Goal: Transaction & Acquisition: Subscribe to service/newsletter

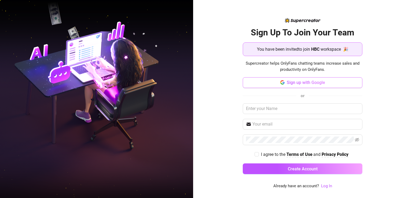
click at [292, 81] on span "Sign up with Google" at bounding box center [306, 82] width 38 height 5
click at [306, 80] on span "Sign up with Google" at bounding box center [306, 82] width 38 height 5
click at [307, 106] on input "text" at bounding box center [303, 108] width 120 height 11
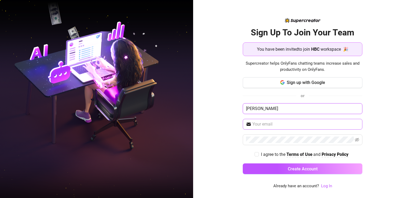
type input "[PERSON_NAME]"
click at [308, 120] on span at bounding box center [303, 124] width 120 height 11
type input "[EMAIL_ADDRESS][DOMAIN_NAME]"
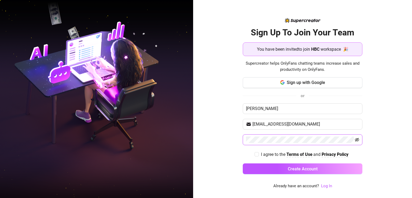
click at [356, 139] on icon "eye-invisible" at bounding box center [357, 140] width 4 height 4
click at [260, 155] on span "I agree to the Terms of Use and Privacy Policy" at bounding box center [305, 154] width 92 height 7
click at [258, 155] on input "I agree to the Terms of Use and Privacy Policy" at bounding box center [257, 154] width 4 height 4
checkbox input "true"
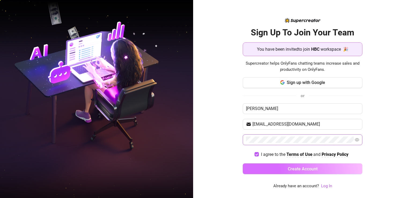
click at [261, 164] on button "Create Account" at bounding box center [303, 168] width 120 height 11
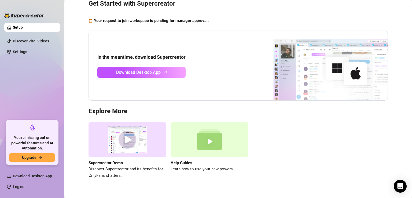
scroll to position [34, 0]
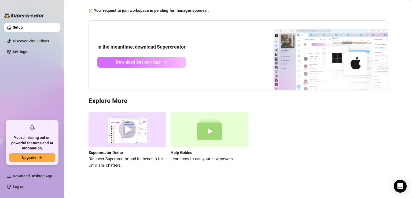
click at [167, 65] on link "Download Desktop App" at bounding box center [141, 62] width 88 height 11
click at [130, 129] on img at bounding box center [128, 129] width 78 height 35
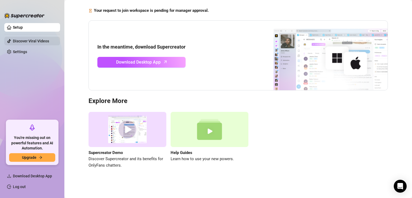
click at [25, 43] on link "Discover Viral Videos" at bounding box center [31, 41] width 36 height 4
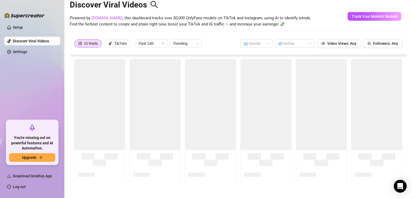
scroll to position [12, 0]
click at [16, 28] on link "Setup" at bounding box center [18, 27] width 10 height 4
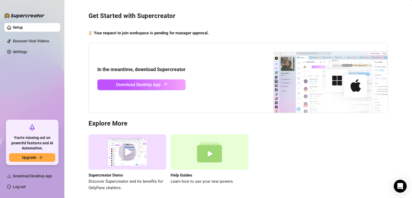
scroll to position [34, 0]
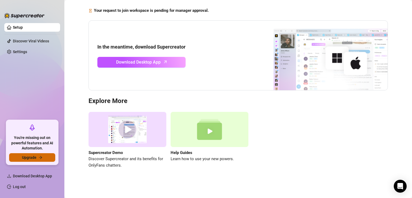
click at [44, 161] on button "Upgrade" at bounding box center [32, 157] width 46 height 9
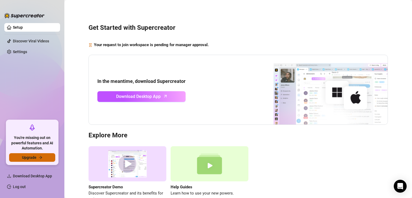
click at [40, 158] on icon "arrow-right" at bounding box center [40, 157] width 3 height 3
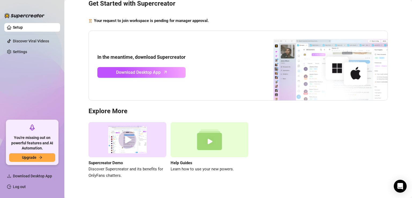
scroll to position [34, 0]
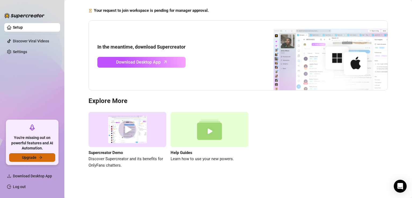
click at [31, 157] on span "Upgrade" at bounding box center [29, 157] width 14 height 4
